Goal: Task Accomplishment & Management: Use online tool/utility

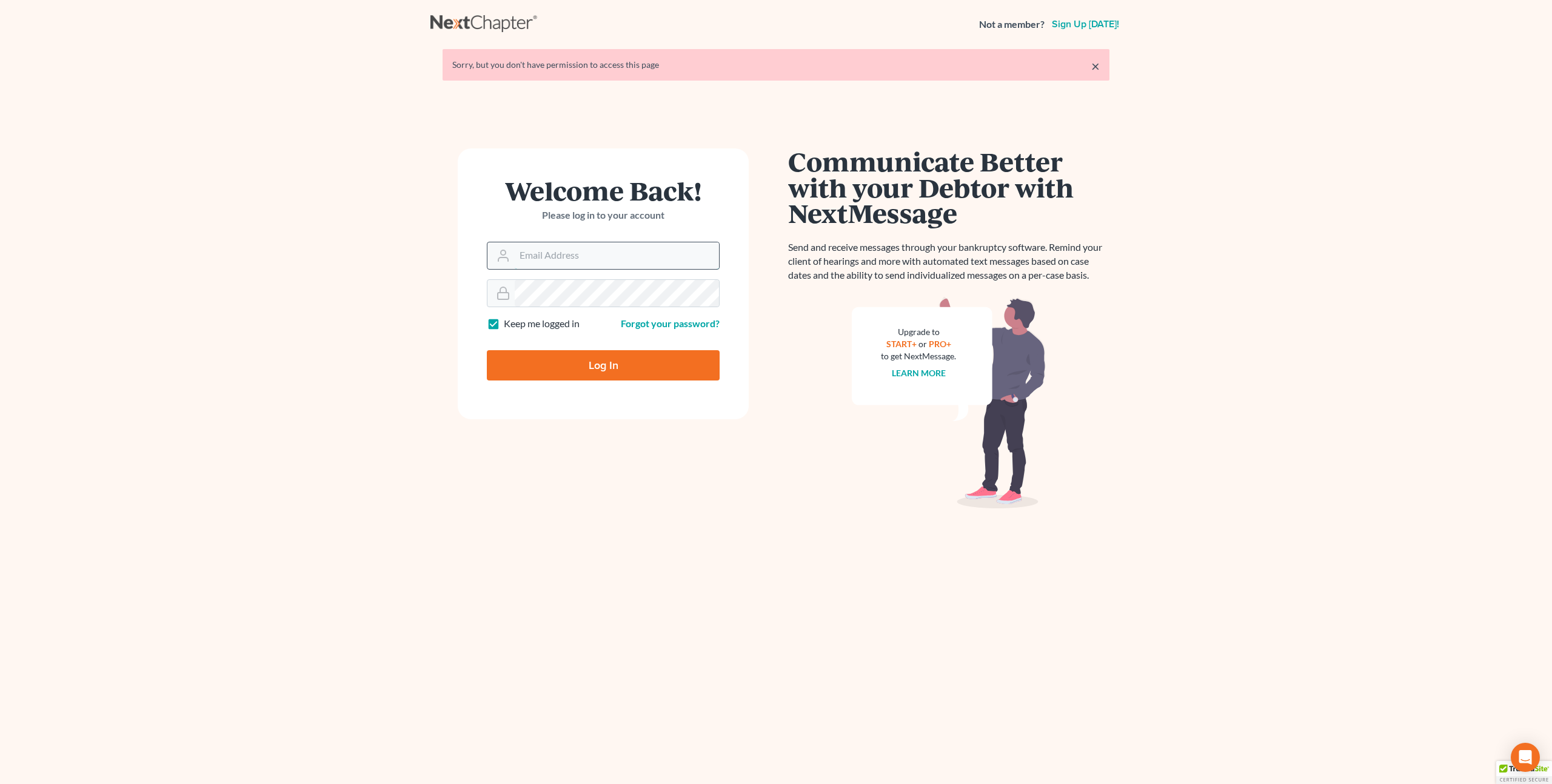
click at [633, 259] on input "Email Address" at bounding box center [617, 256] width 204 height 27
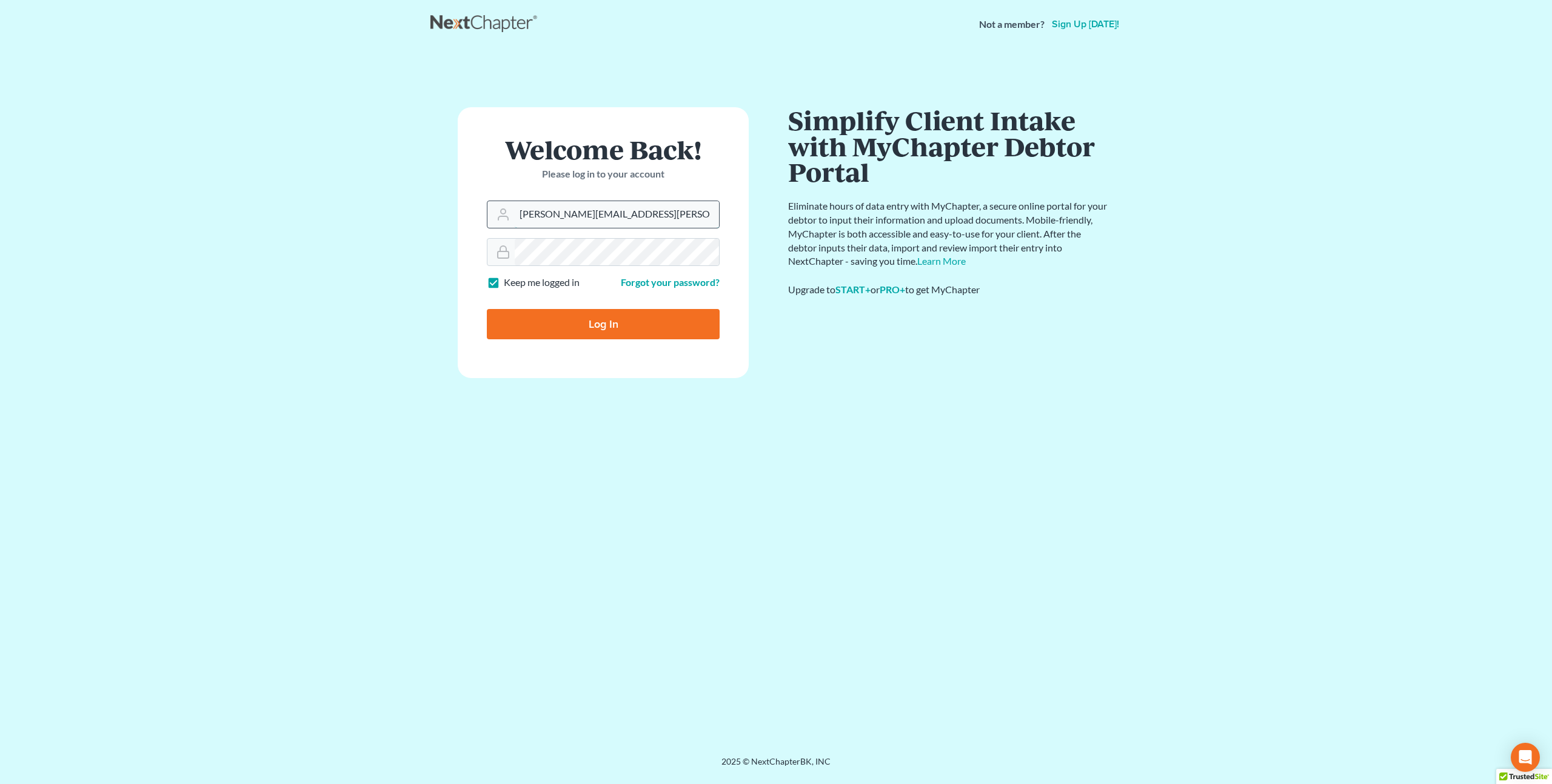
type input "[PERSON_NAME][EMAIL_ADDRESS][PERSON_NAME][DOMAIN_NAME]"
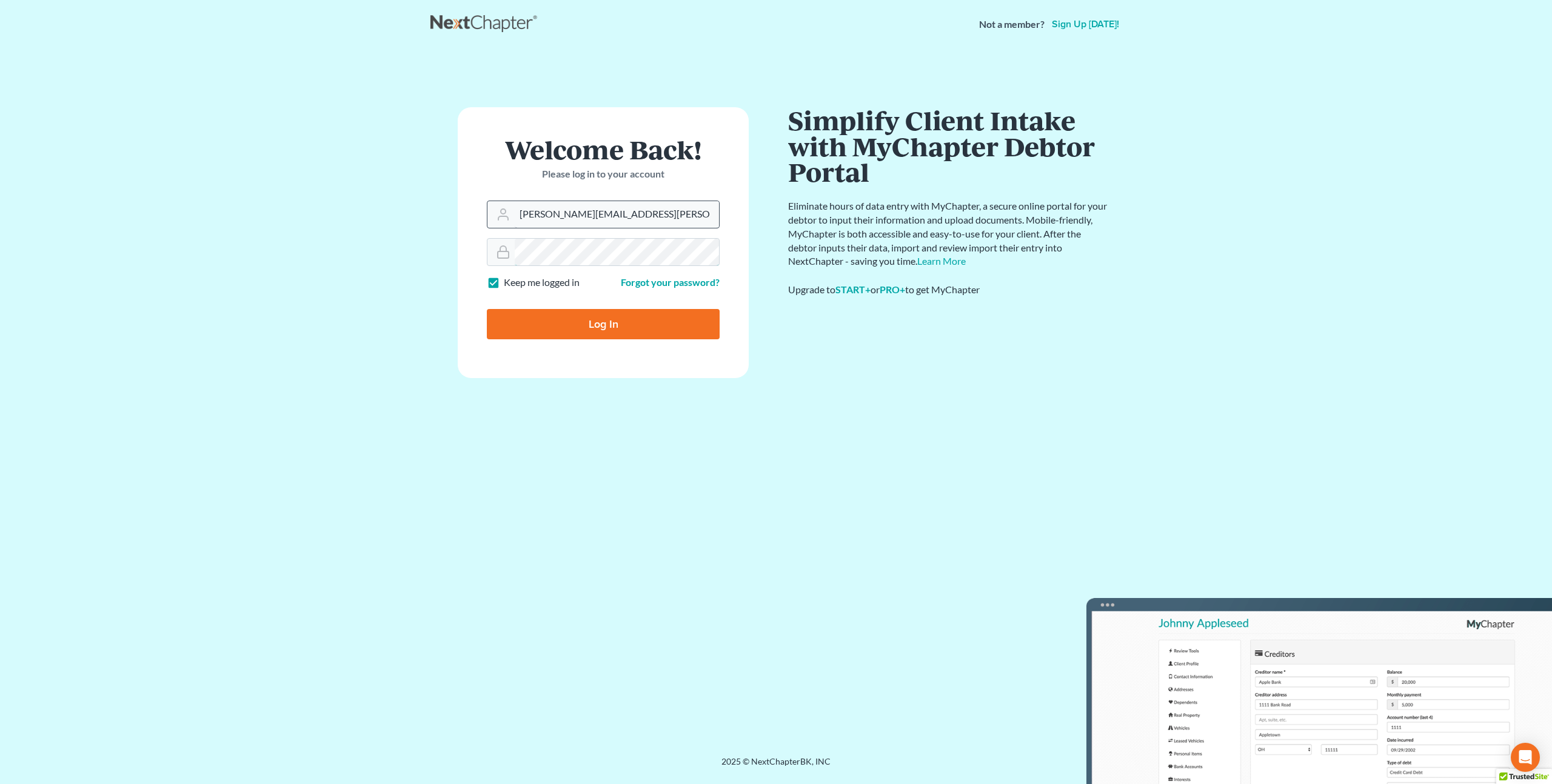
click at [487, 309] on input "Log In" at bounding box center [603, 324] width 233 height 30
type input "Thinking..."
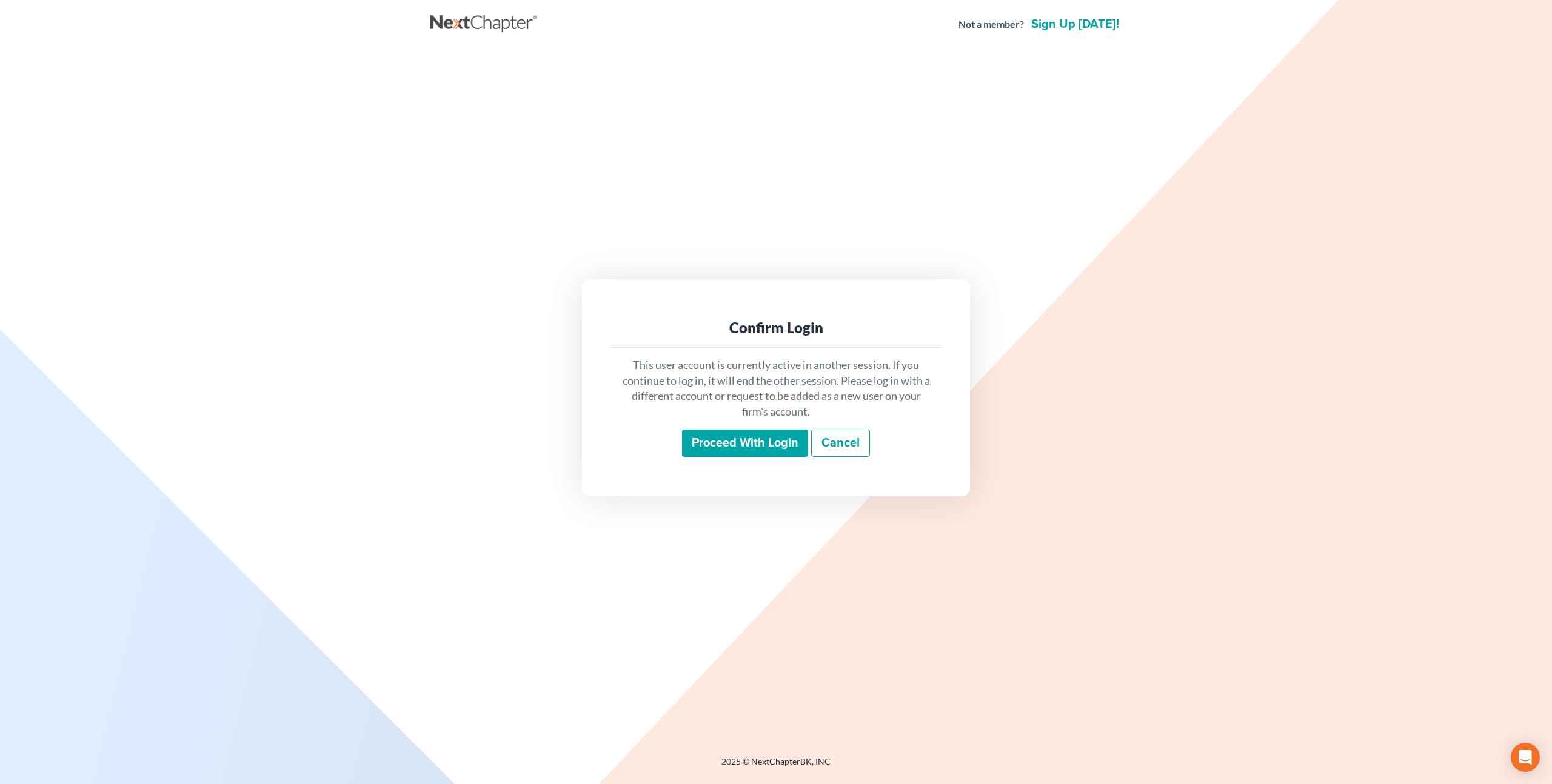
click at [711, 446] on input "Proceed with login" at bounding box center [745, 444] width 126 height 28
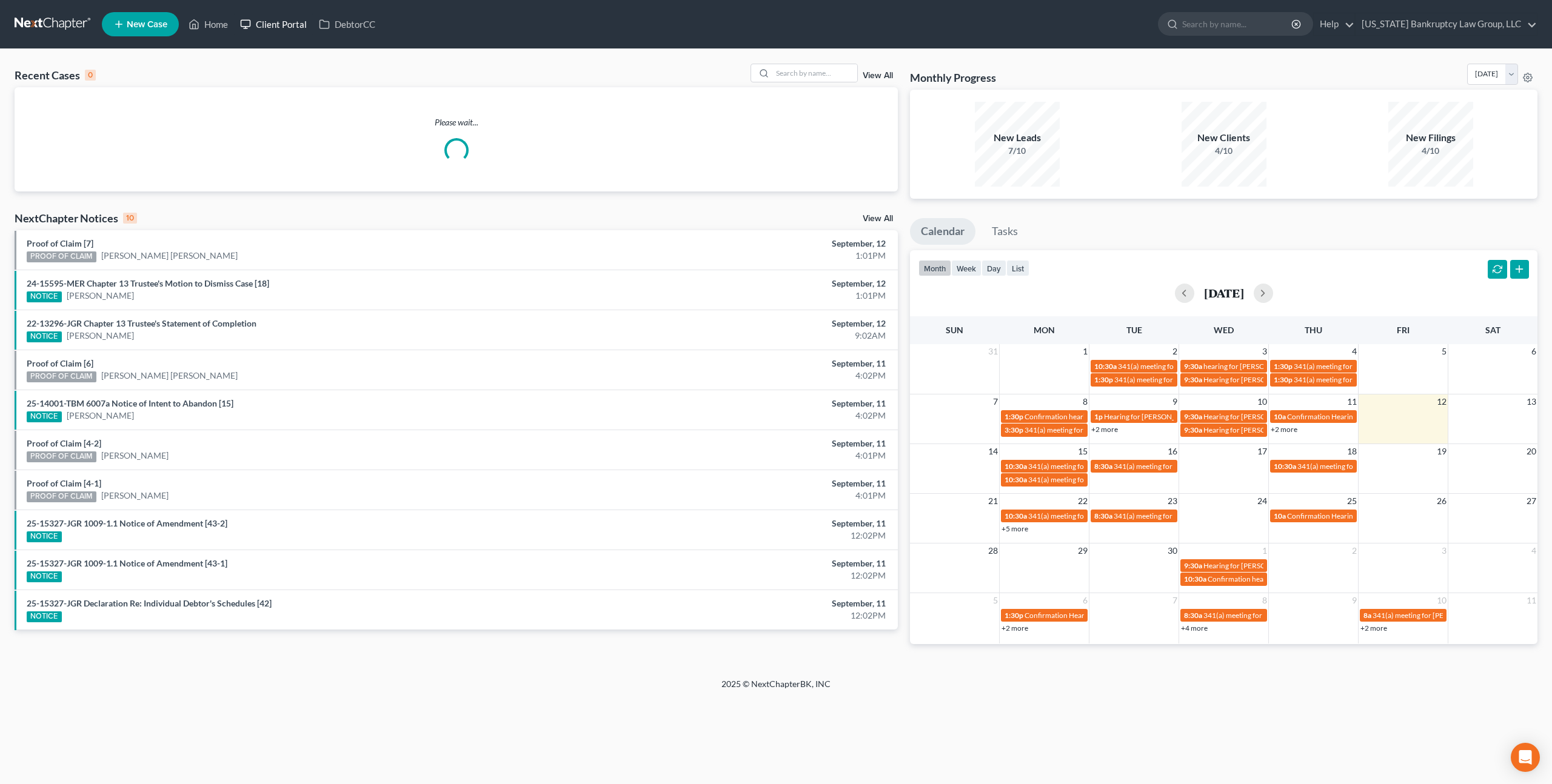
click at [283, 27] on link "Client Portal" at bounding box center [274, 24] width 79 height 22
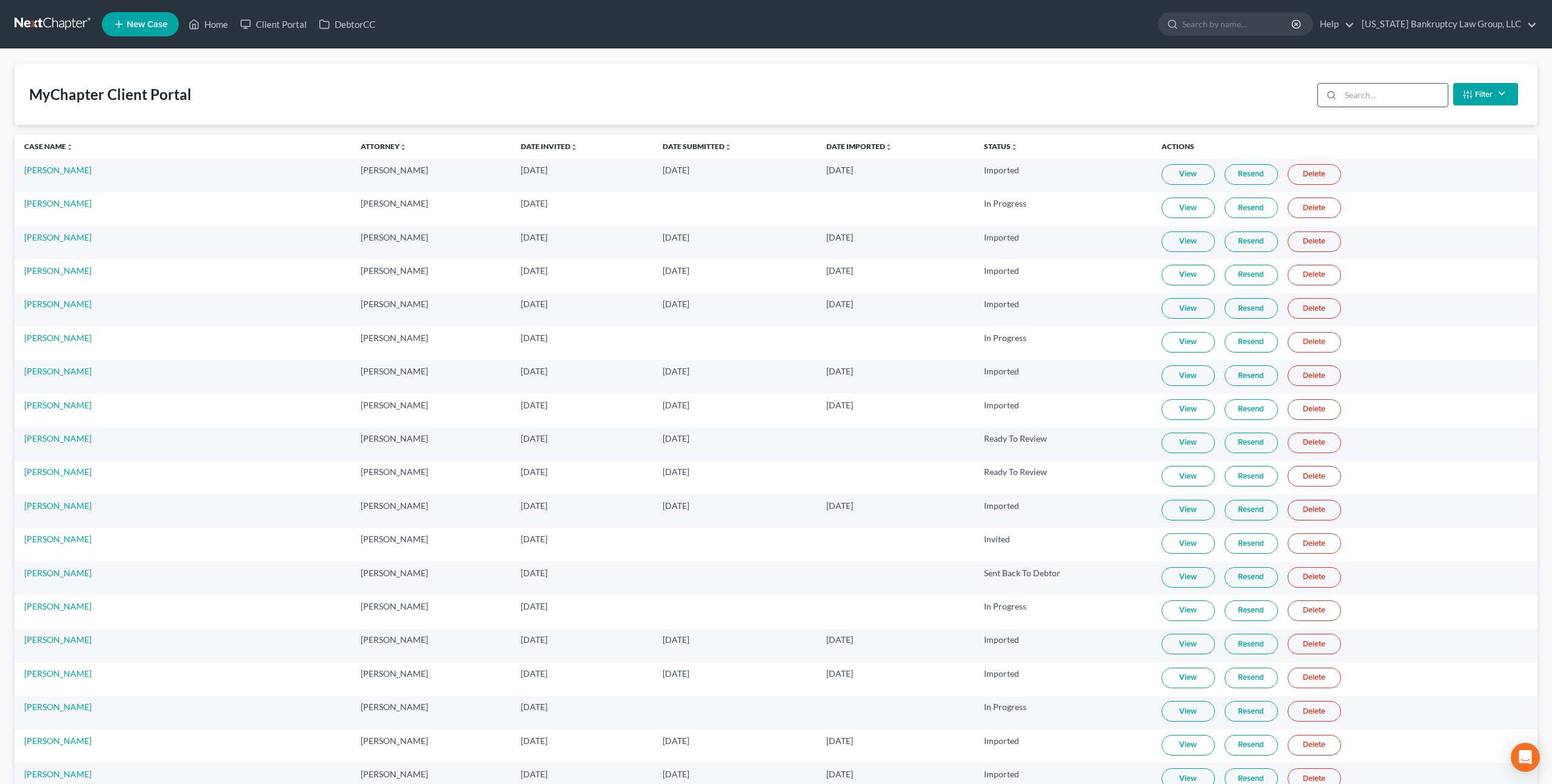
click at [1352, 99] on input "search" at bounding box center [1394, 95] width 107 height 23
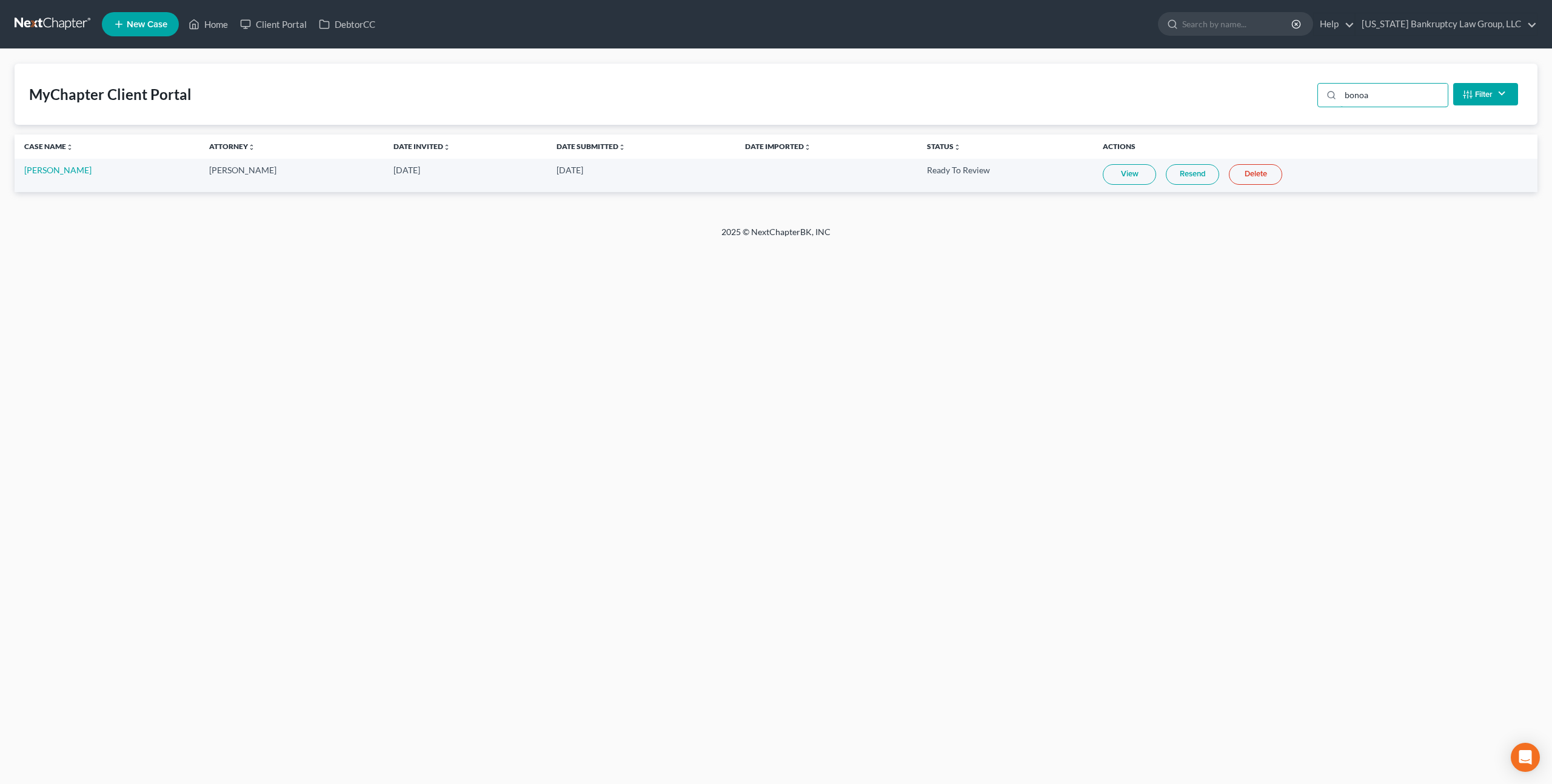
type input "bonoa"
